Goal: Find specific page/section: Find specific page/section

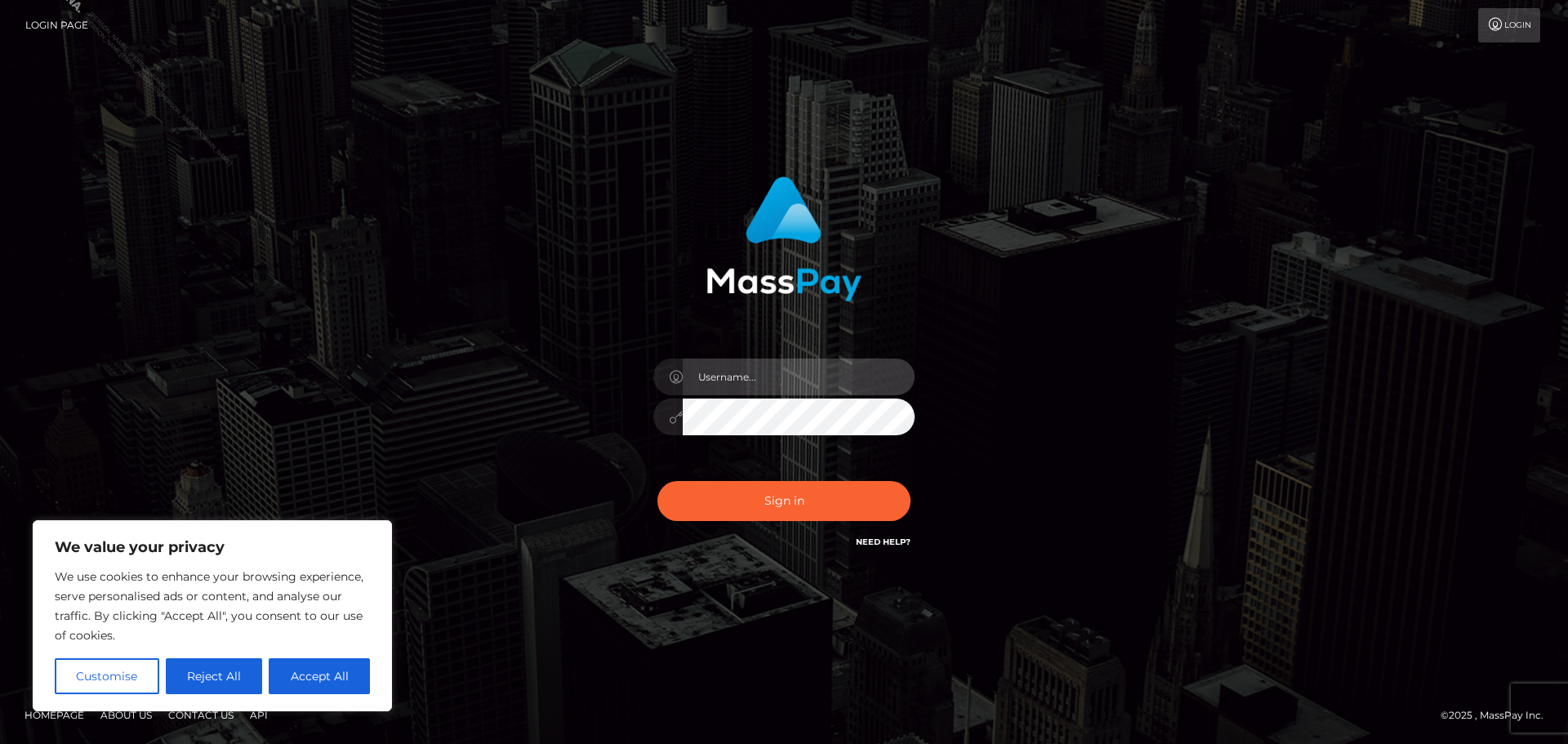
click at [803, 383] on input "text" at bounding box center [798, 376] width 232 height 37
type input "Philip.Silversocial"
click at [657, 481] on button "Sign in" at bounding box center [784, 501] width 253 height 40
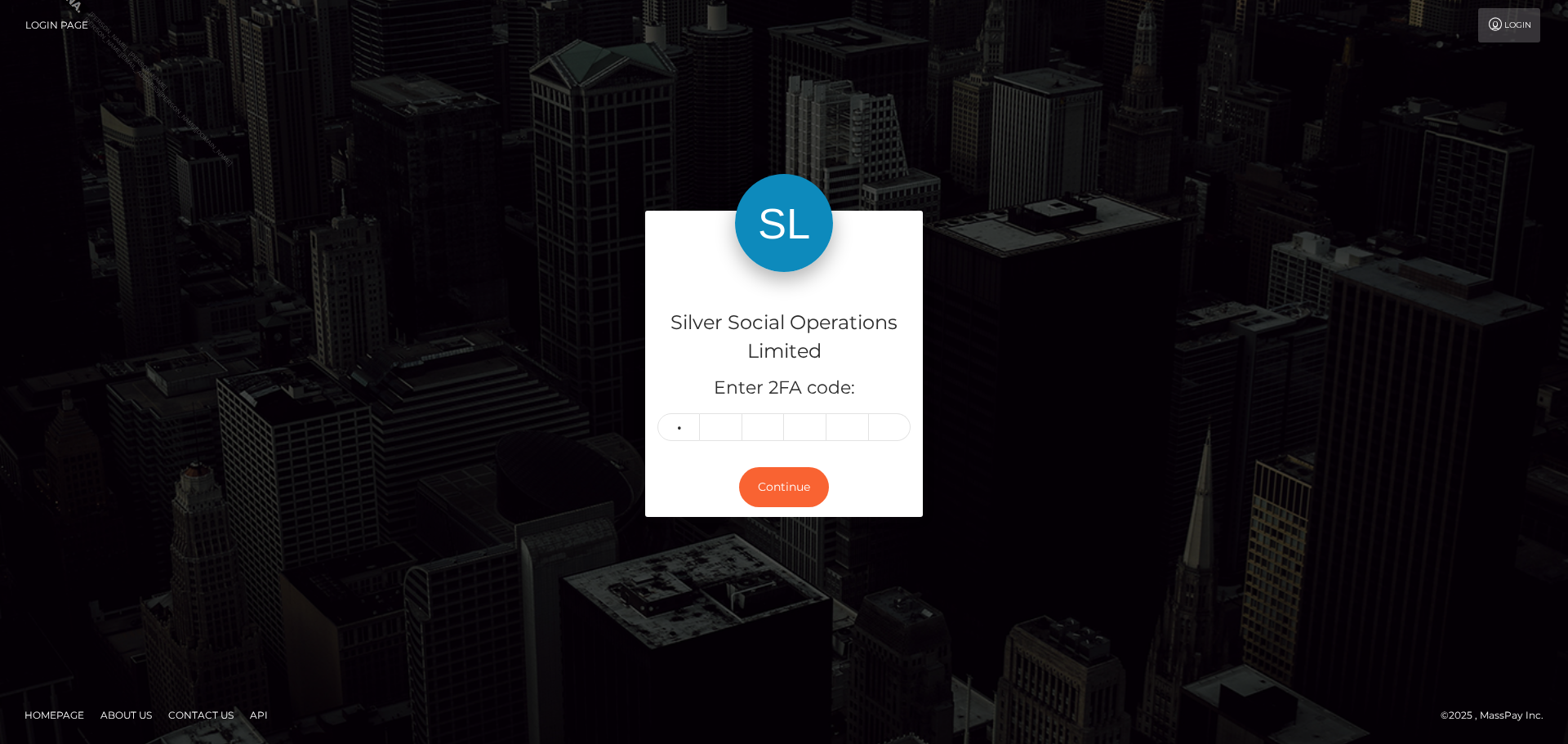
type input "6"
type input "4"
type input "2"
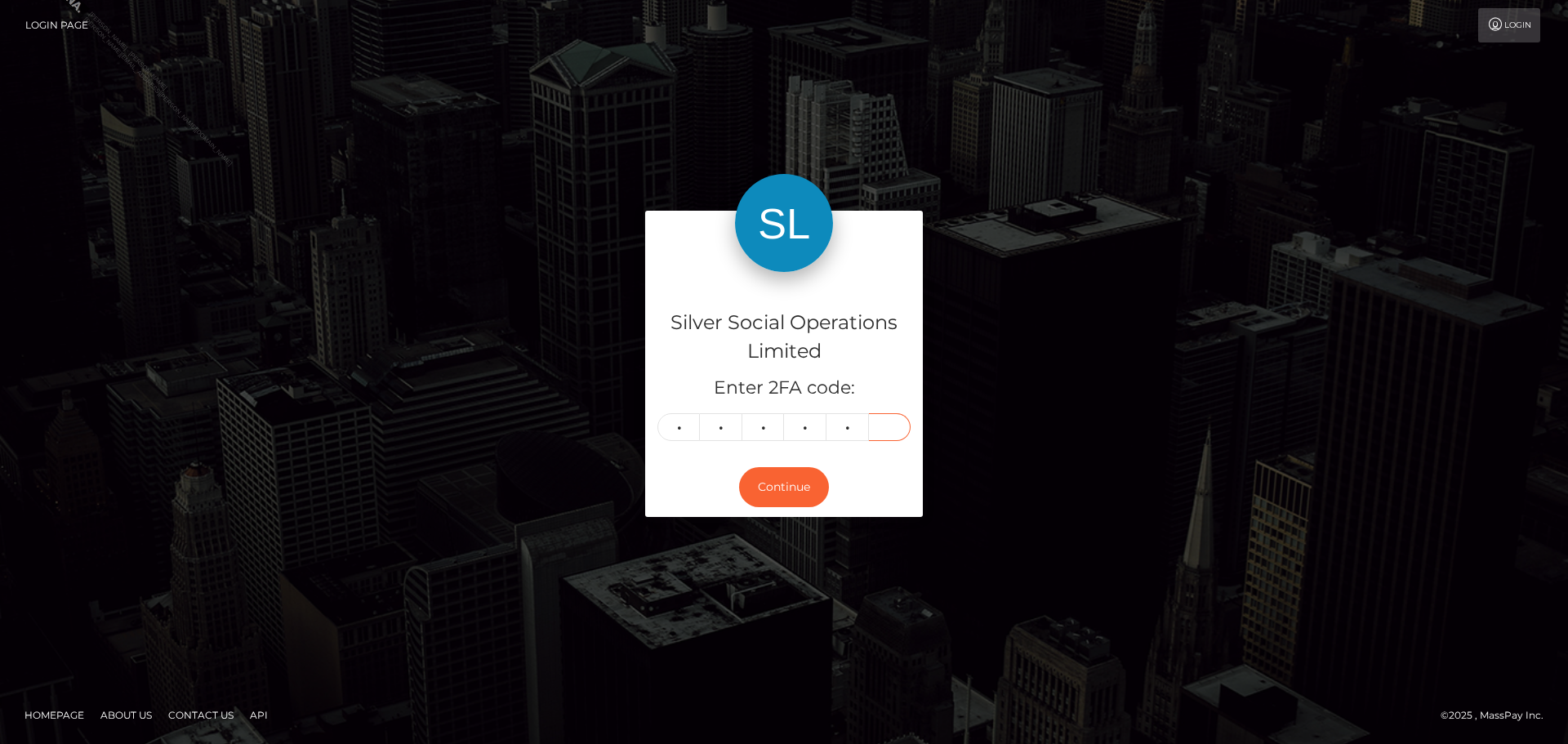
type input "2"
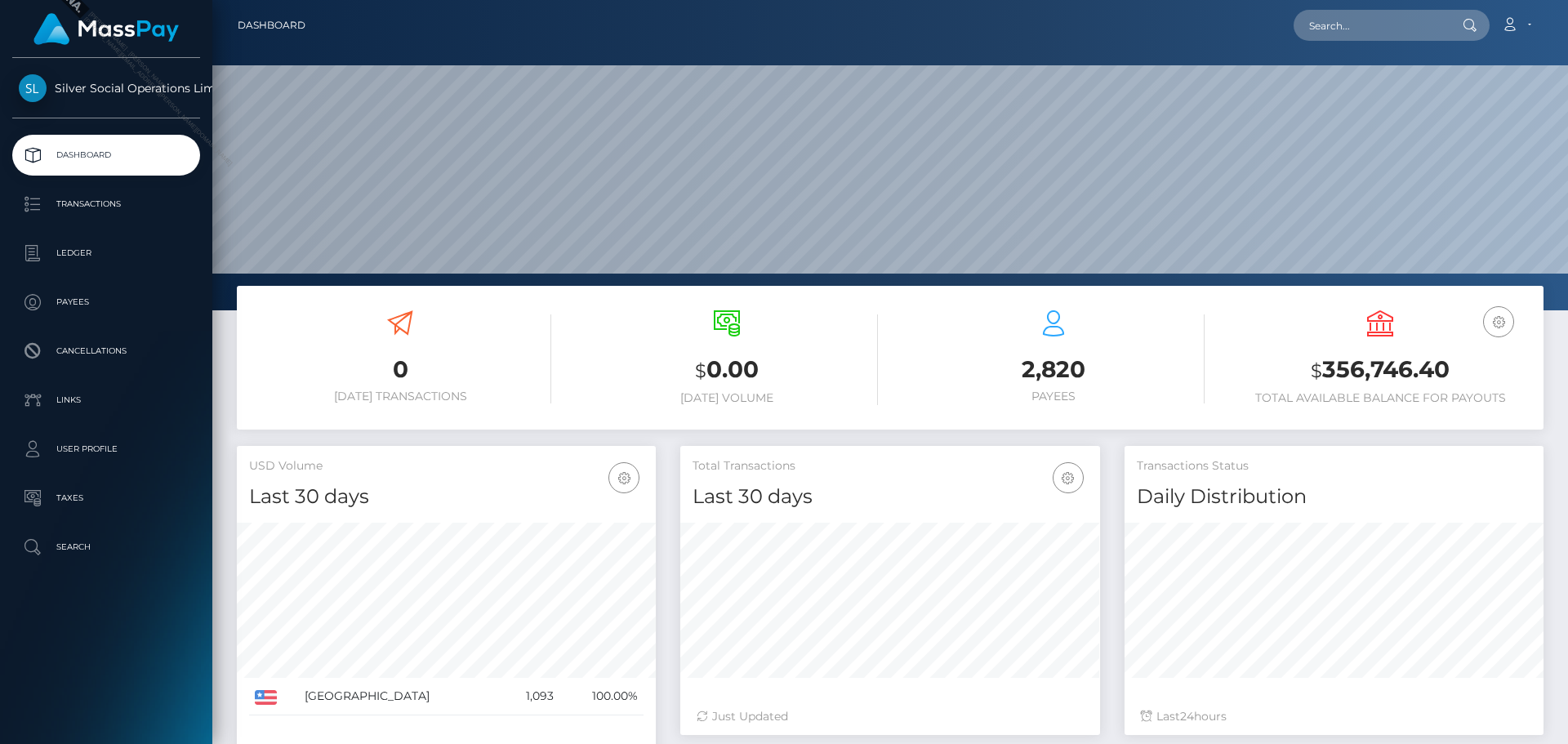
scroll to position [290, 420]
click at [1402, 26] on input "text" at bounding box center [1370, 25] width 153 height 31
paste input "24656a2e-b73d-4a94-8b0a-9a6dbb495e6c"
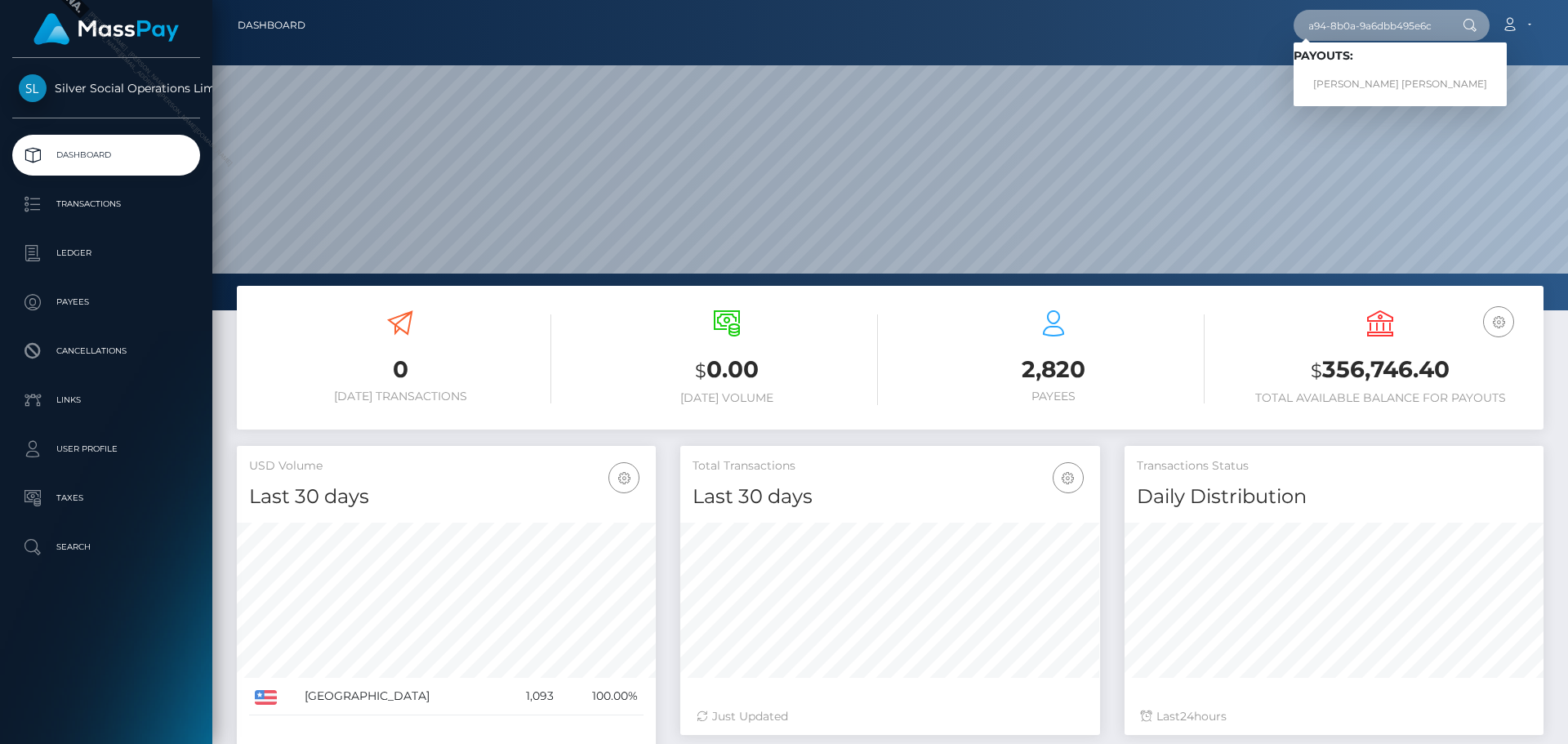
type input "24656a2e-b73d-4a94-8b0a-9a6dbb495e6c"
click at [1361, 72] on link "JESSICA MICHELLE WEST" at bounding box center [1401, 84] width 213 height 30
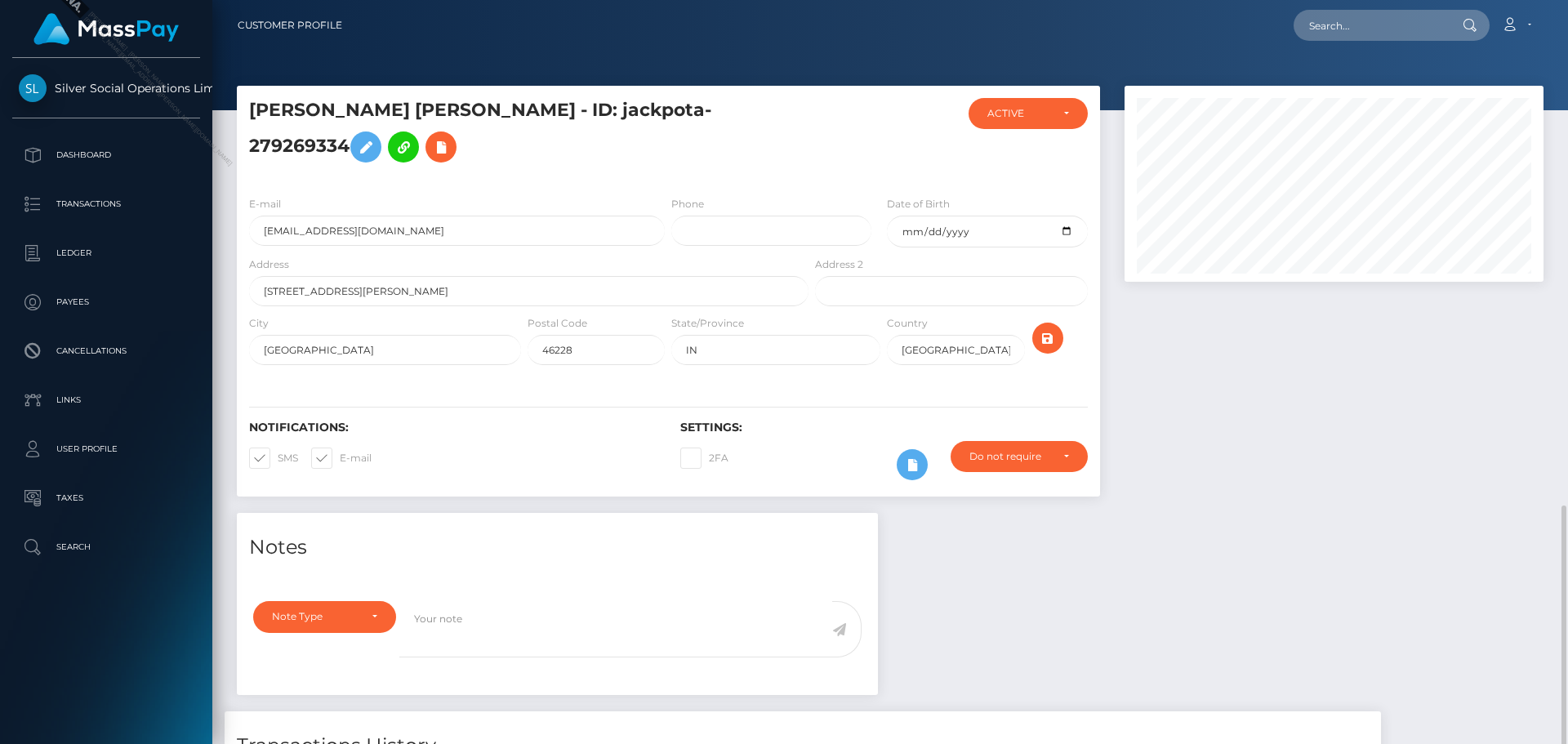
scroll to position [294, 0]
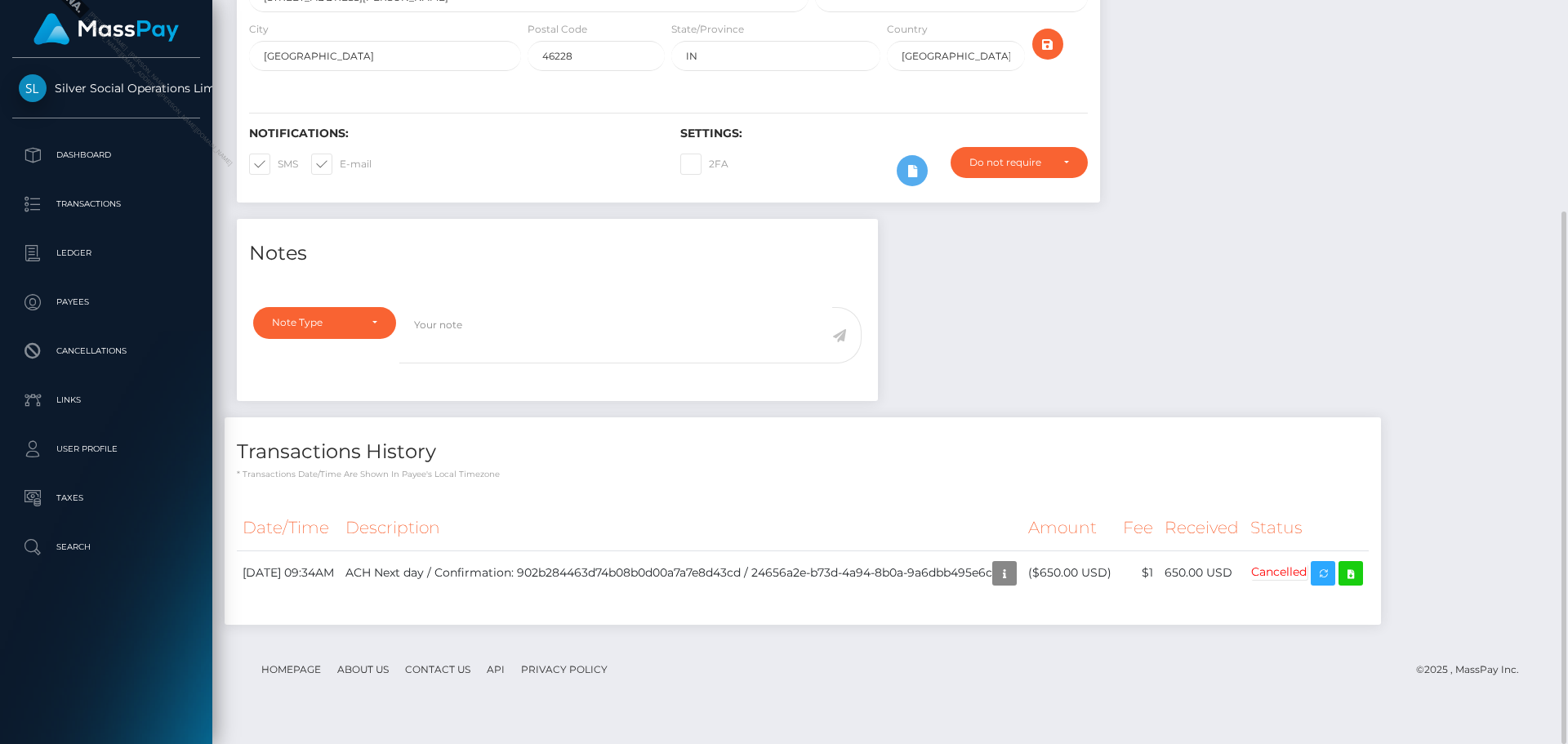
click at [1370, 172] on div at bounding box center [1334, 5] width 443 height 427
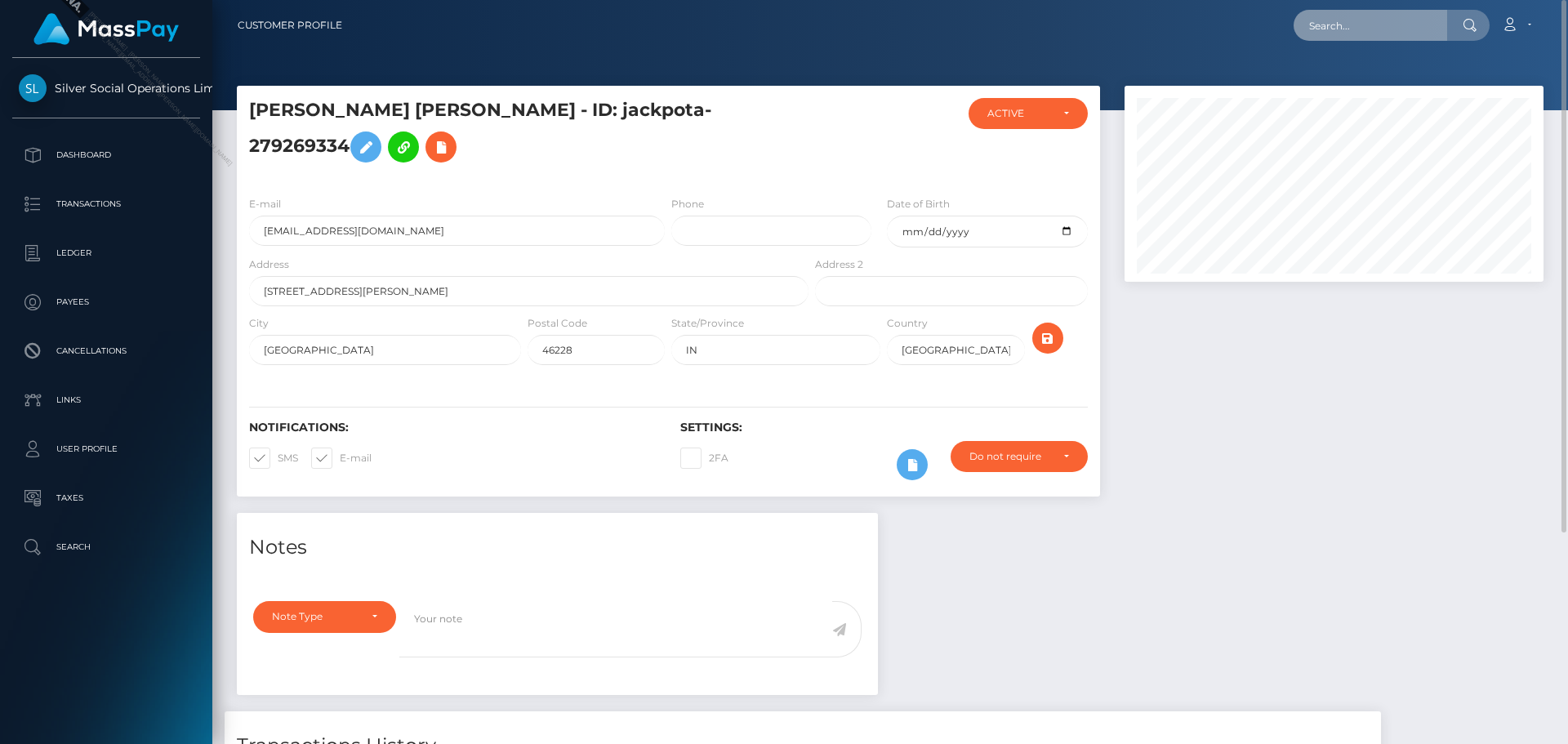
click at [1392, 20] on input "text" at bounding box center [1370, 25] width 153 height 31
paste input "d6cd1135-4103-43d3-815d-a020157f04e8"
type input "d6cd1135-4103-43d3-815d-a020157f04e8"
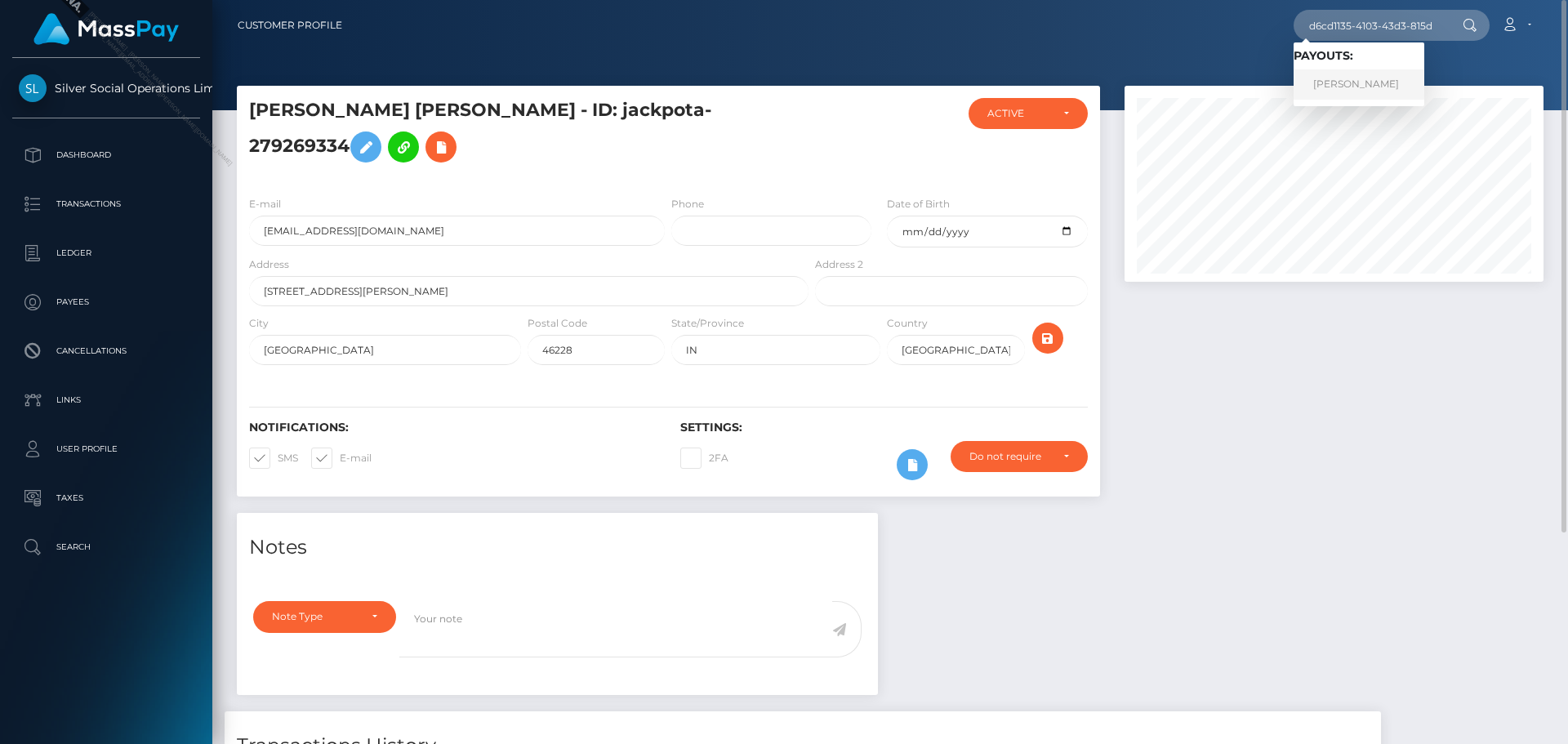
click at [1388, 78] on link "MARCIA LYNN MORRIS" at bounding box center [1359, 84] width 130 height 30
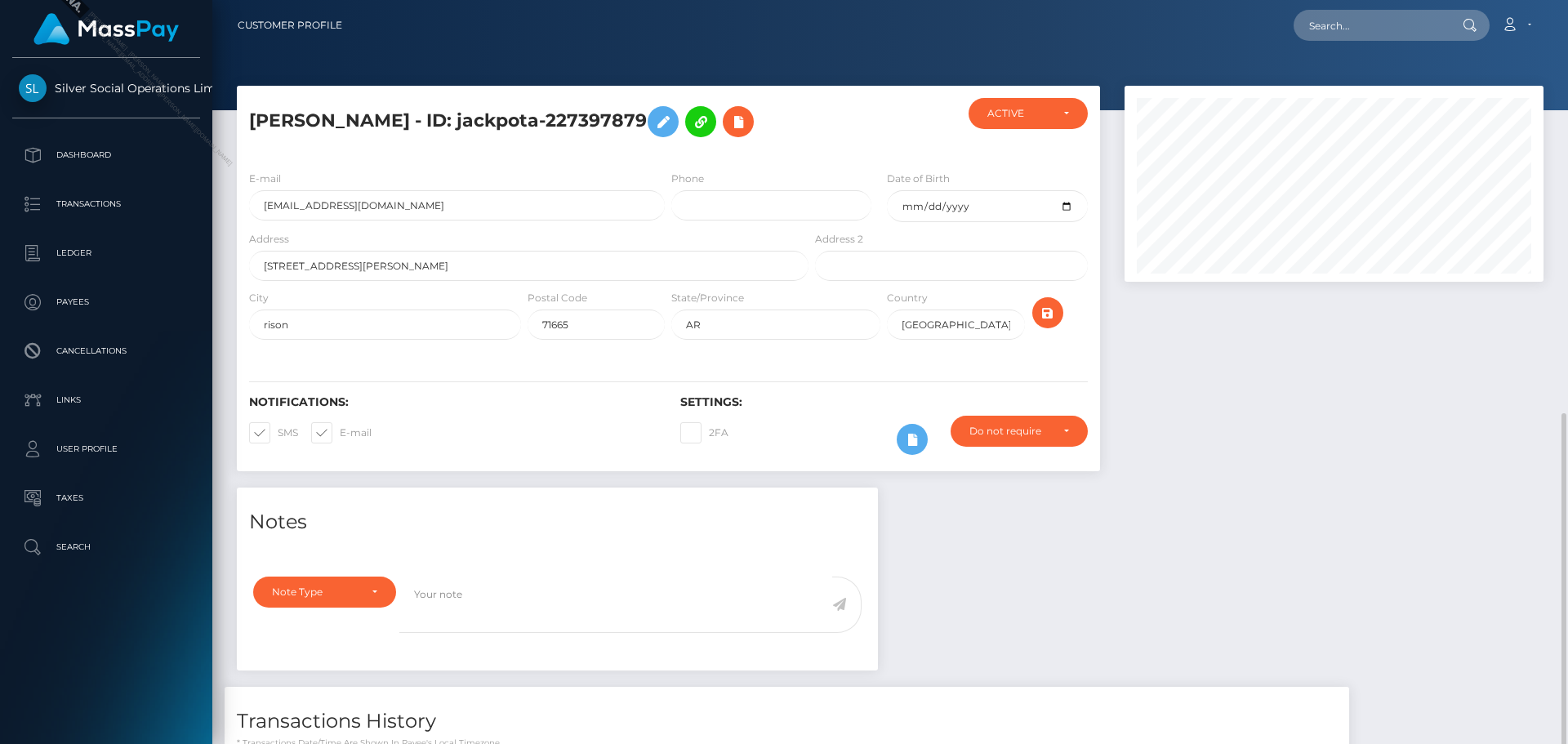
scroll to position [196, 420]
